Goal: Task Accomplishment & Management: Use online tool/utility

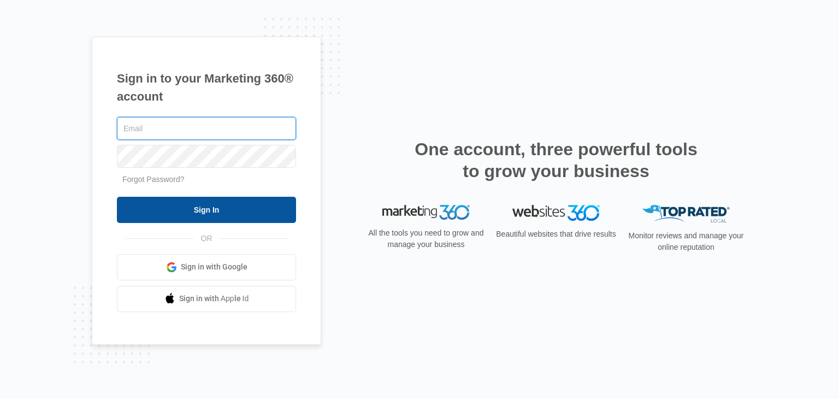
type input "[PERSON_NAME][EMAIL_ADDRESS][DOMAIN_NAME]"
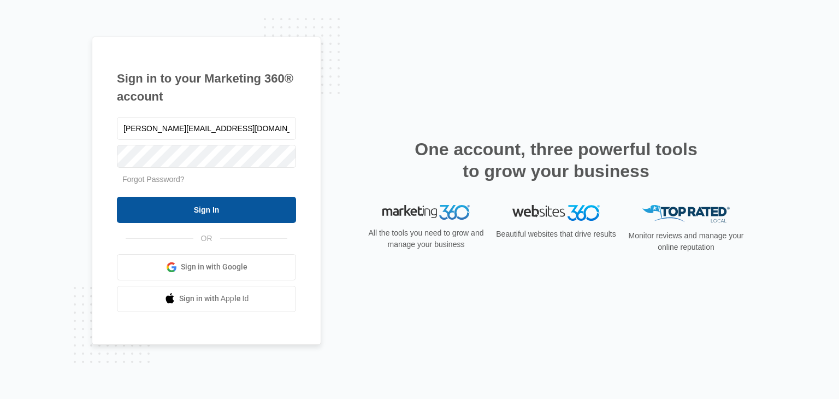
click at [145, 218] on input "Sign In" at bounding box center [206, 210] width 179 height 26
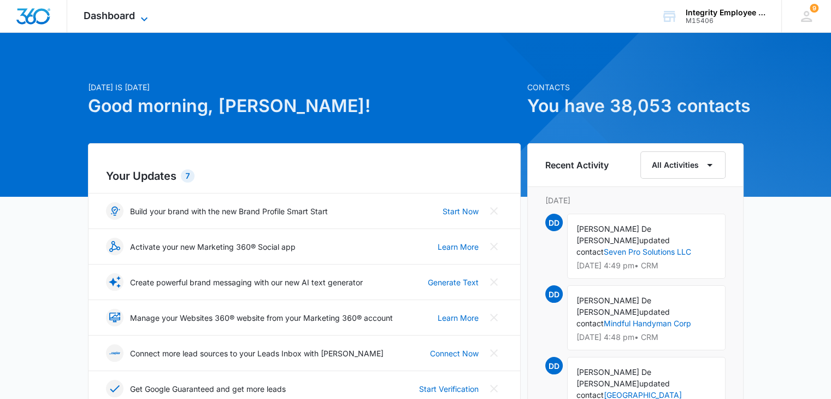
click at [145, 16] on icon at bounding box center [144, 19] width 13 height 13
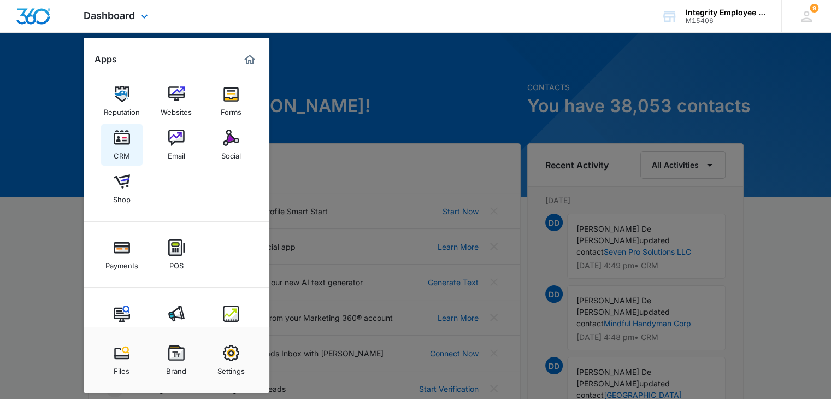
click at [125, 137] on img at bounding box center [122, 138] width 16 height 16
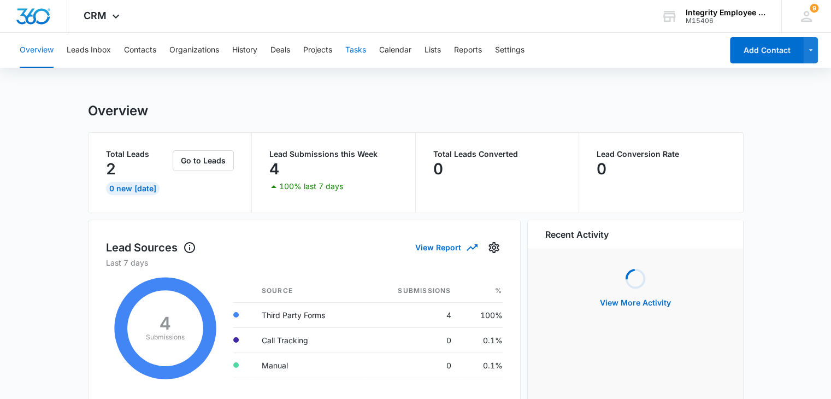
click at [361, 54] on button "Tasks" at bounding box center [355, 50] width 21 height 35
